Goal: Task Accomplishment & Management: Manage account settings

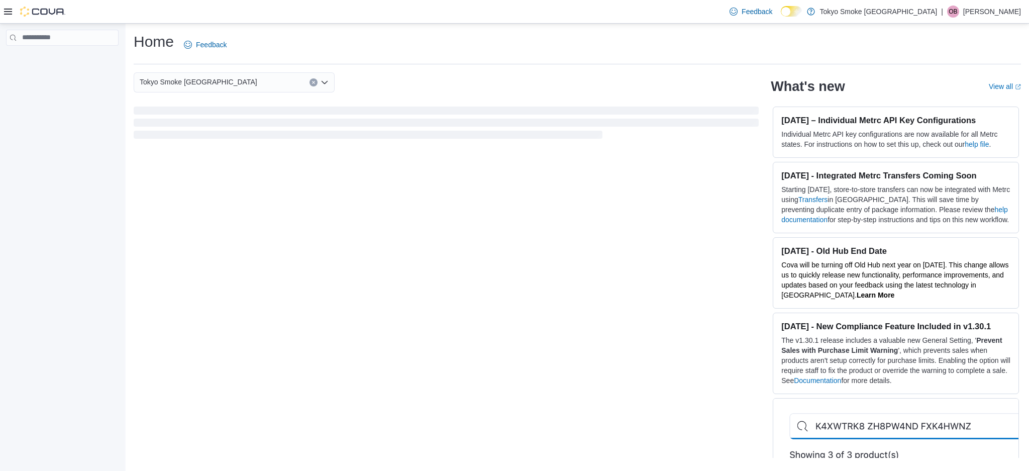
click at [1007, 15] on p "Orrion Benoit" at bounding box center [992, 12] width 58 height 12
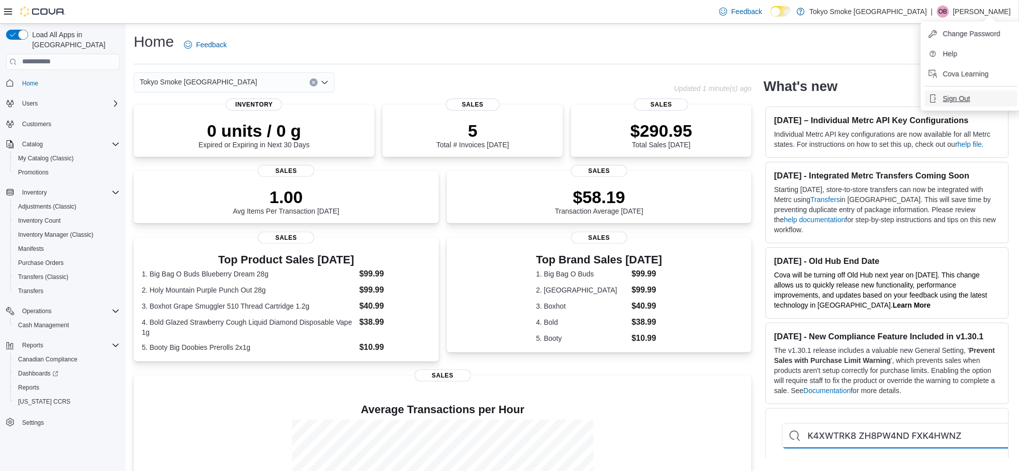
click at [954, 103] on span "Sign Out" at bounding box center [956, 98] width 27 height 10
